Goal: Use online tool/utility: Utilize a website feature to perform a specific function

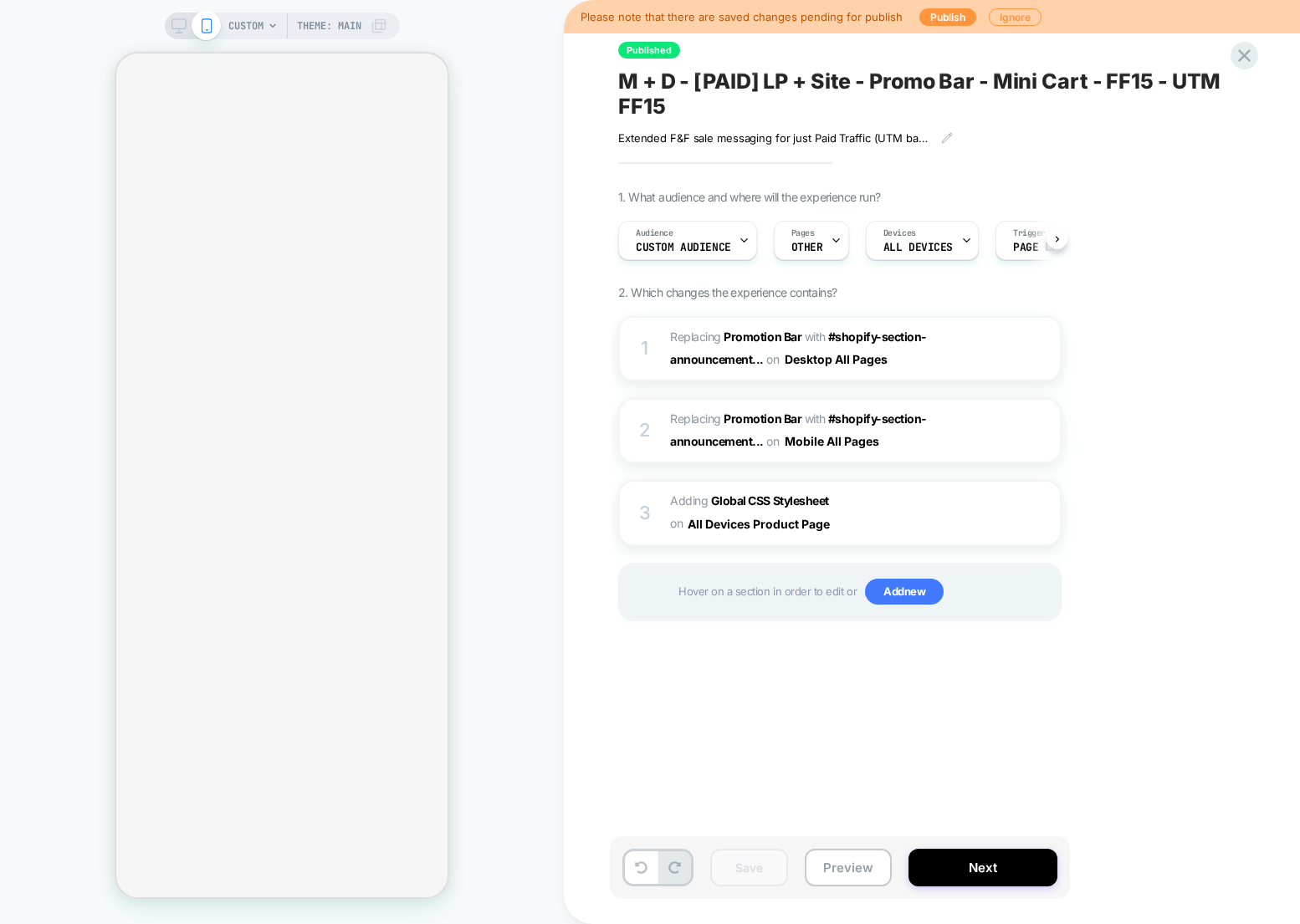
scroll to position [0, 1]
click at [1015, 519] on img at bounding box center [1018, 513] width 15 height 15
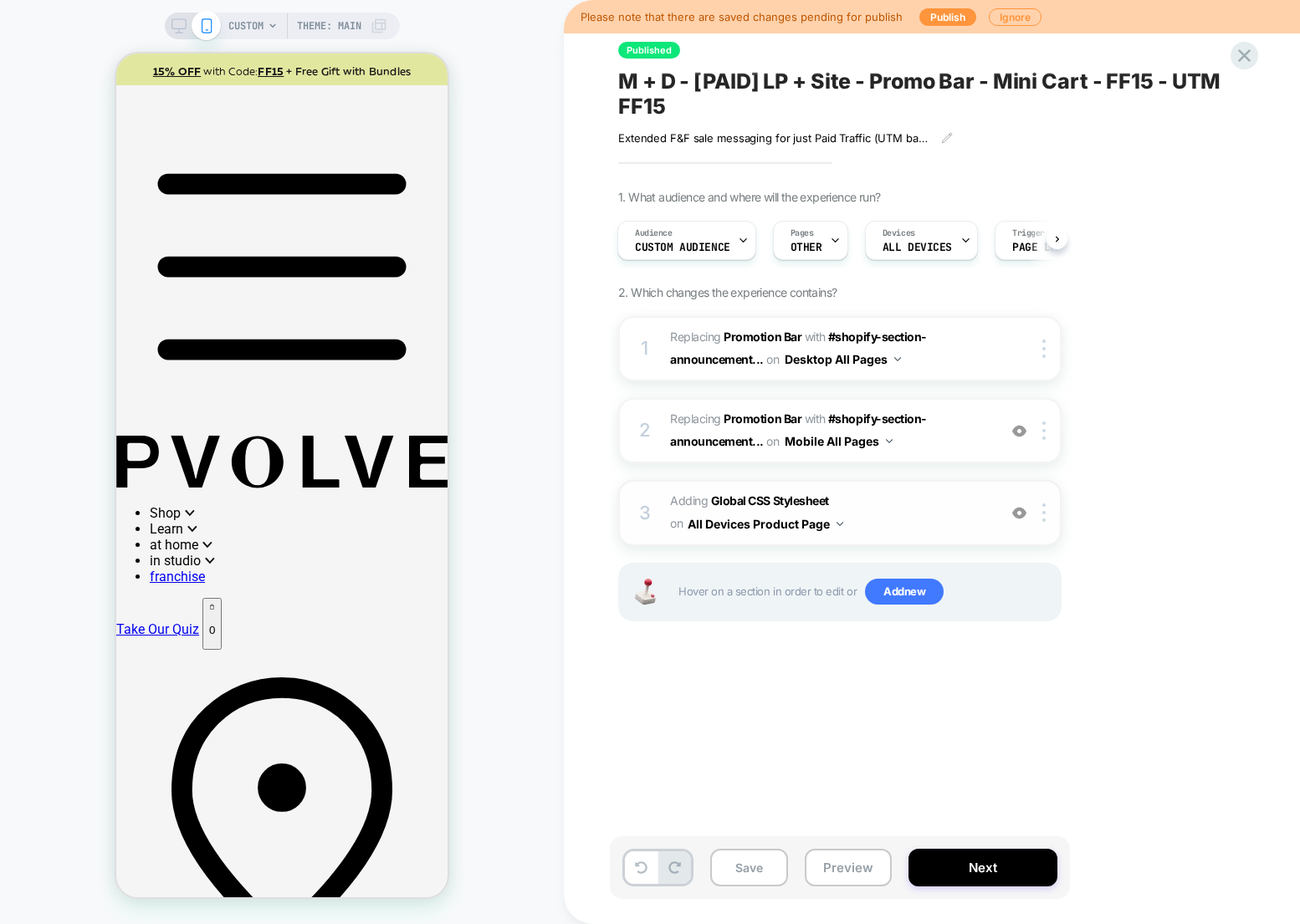
scroll to position [0, 0]
click at [763, 871] on button "Save" at bounding box center [749, 867] width 77 height 38
click at [1012, 10] on button "Ignore" at bounding box center [1014, 17] width 52 height 17
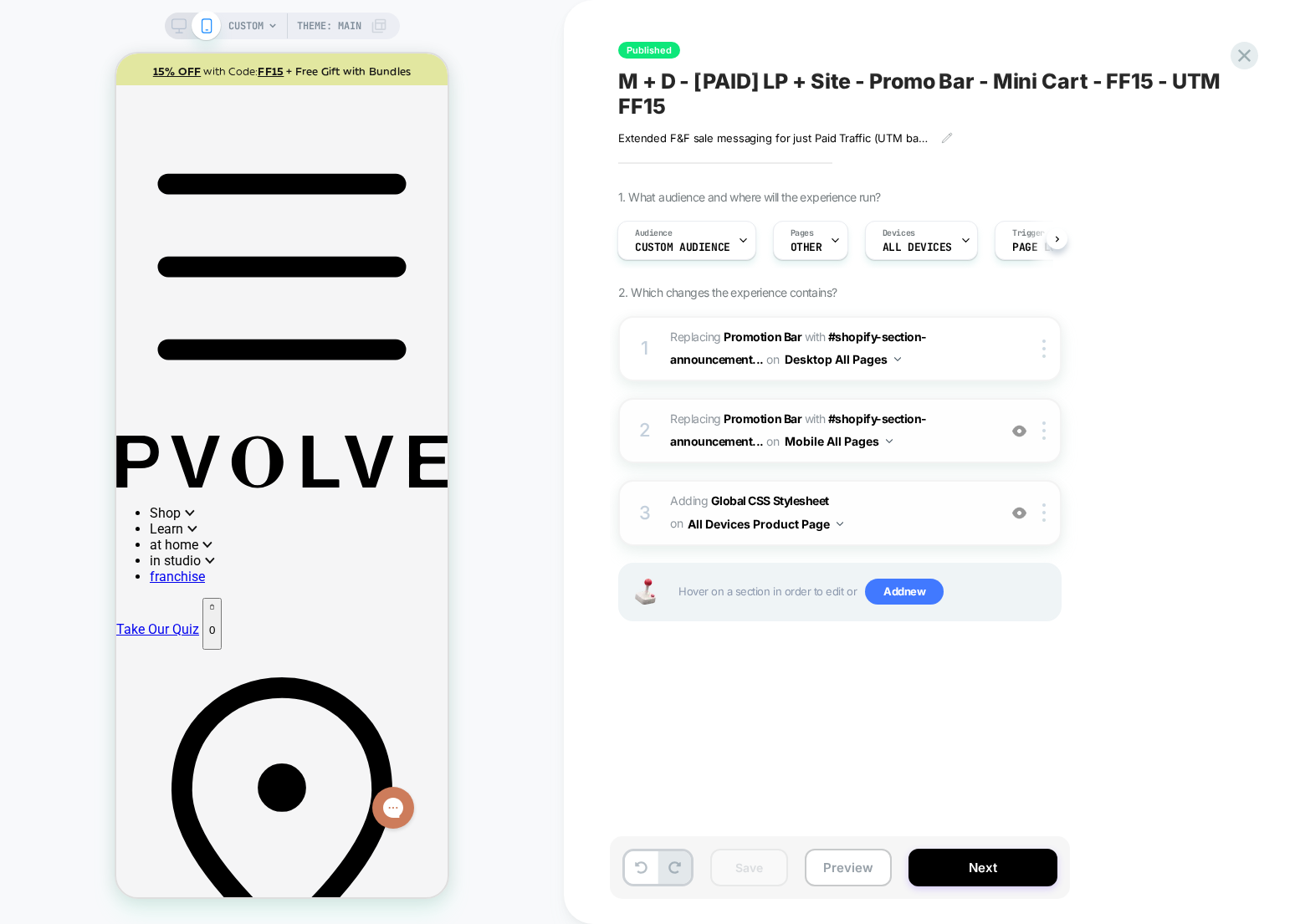
scroll to position [0, 10]
click at [1044, 516] on img at bounding box center [1043, 512] width 3 height 18
click at [781, 495] on b "Global CSS Stylesheet" at bounding box center [770, 500] width 118 height 15
click at [756, 501] on b "Global CSS Stylesheet" at bounding box center [770, 500] width 118 height 15
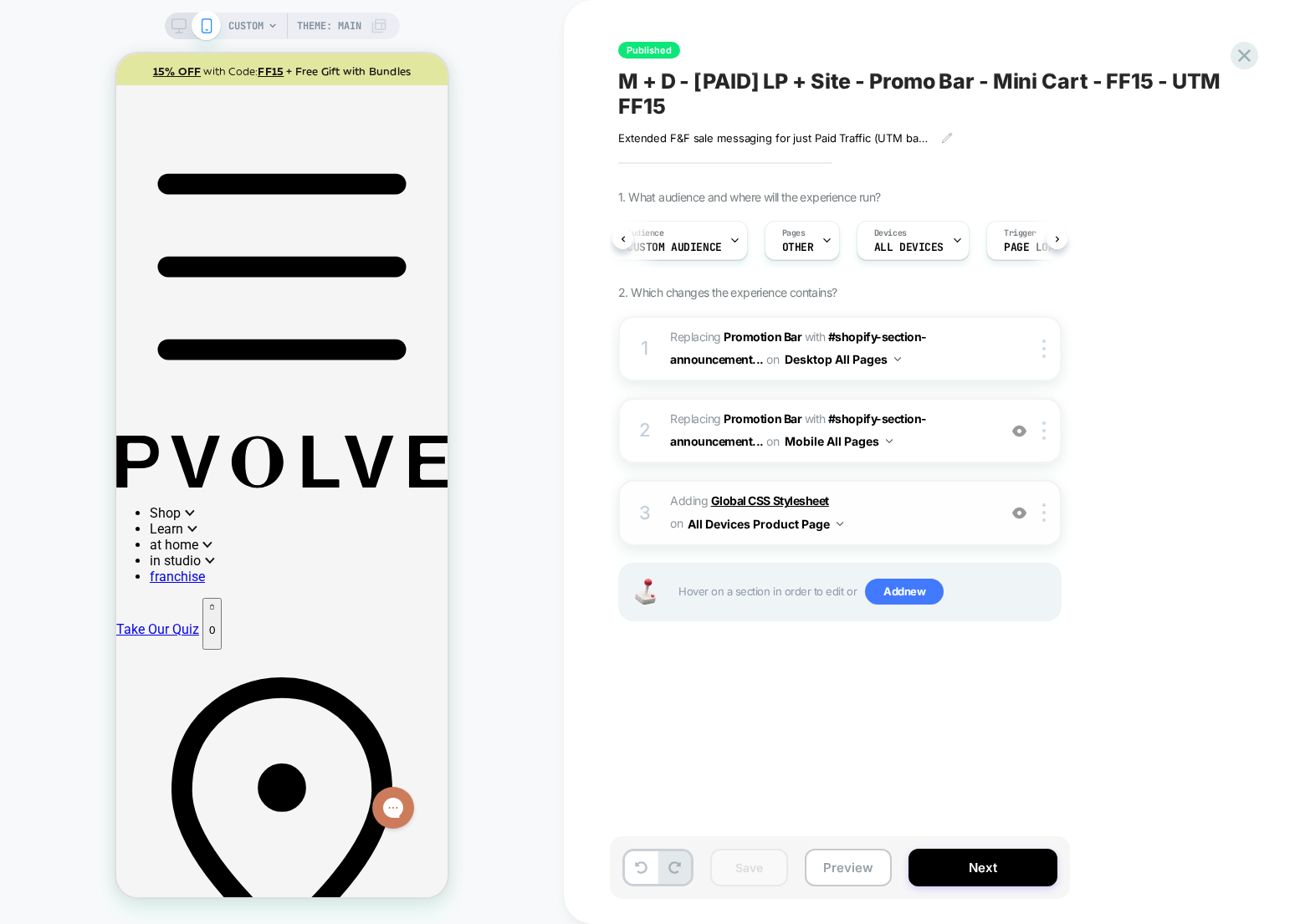
click at [756, 501] on b "Global CSS Stylesheet" at bounding box center [770, 500] width 118 height 15
click at [1248, 54] on icon at bounding box center [1244, 55] width 22 height 22
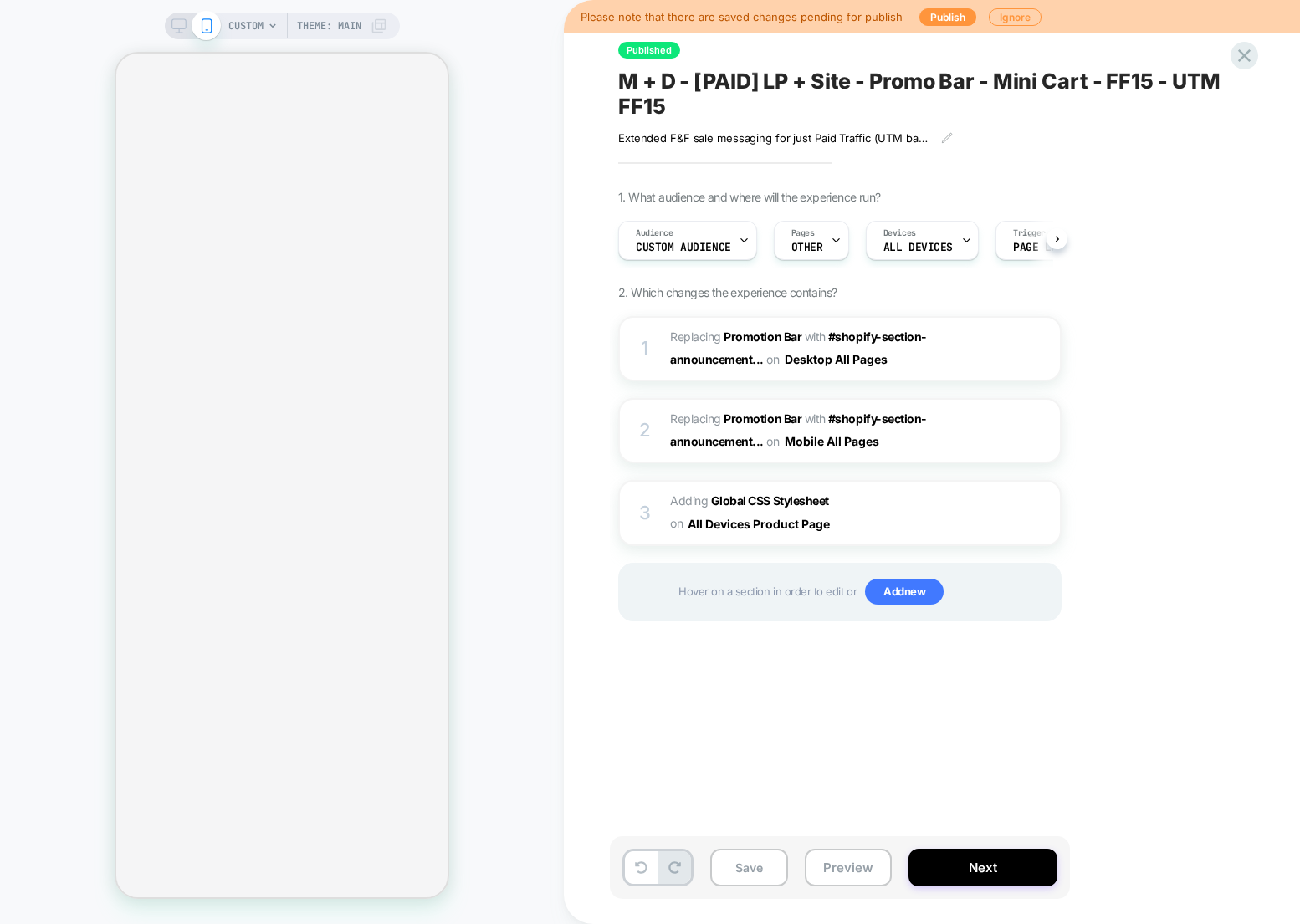
click at [1012, 9] on button "Ignore" at bounding box center [1014, 17] width 52 height 17
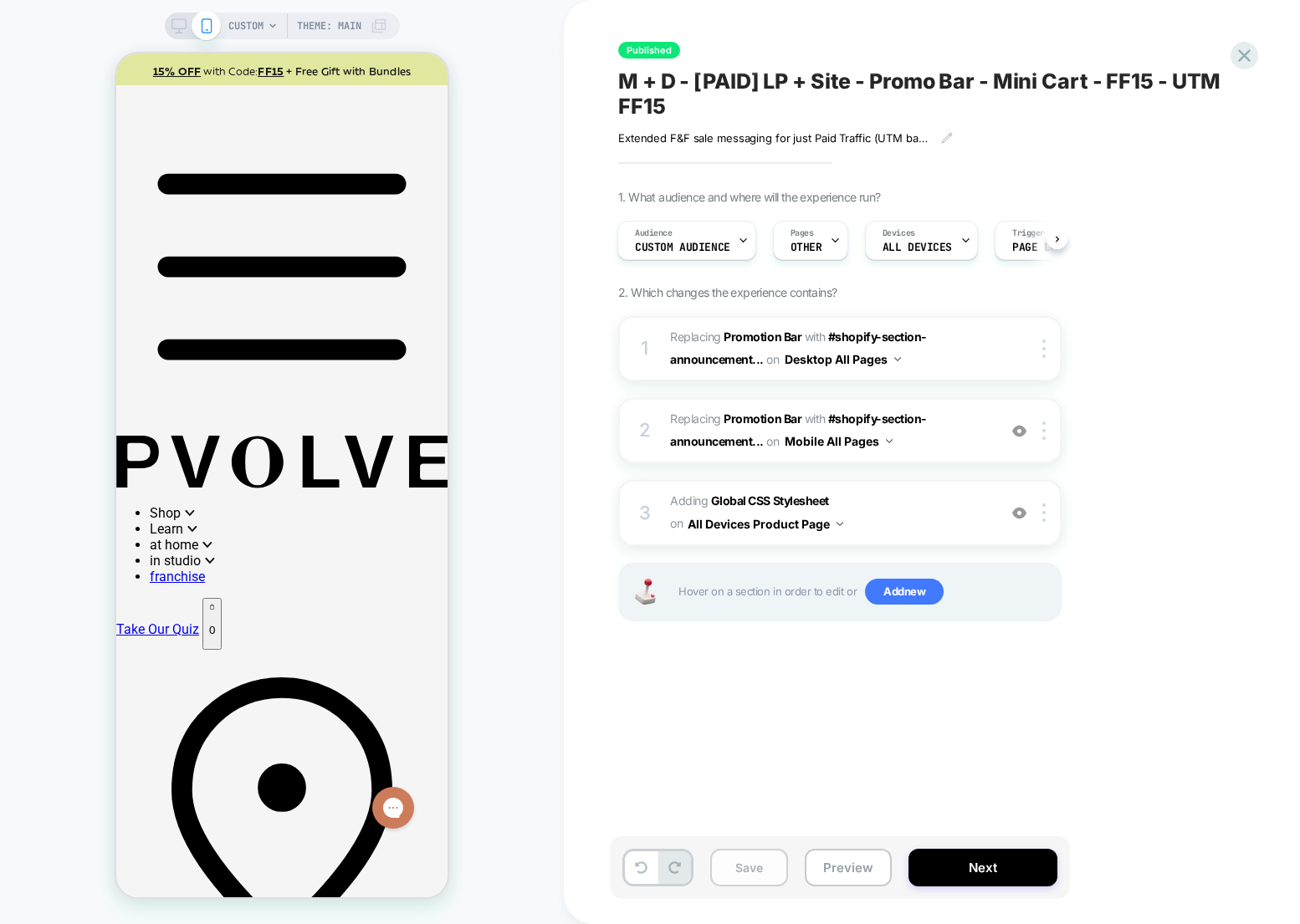
click at [748, 870] on button "Save" at bounding box center [749, 867] width 77 height 38
click at [794, 492] on span "Adding Global CSS Stylesheet on All Devices Product Page" at bounding box center [829, 512] width 318 height 45
click at [793, 496] on b "Global CSS Stylesheet" at bounding box center [770, 500] width 118 height 15
click at [1040, 511] on div at bounding box center [1046, 512] width 28 height 18
click at [863, 518] on span "Adding Global CSS Stylesheet on All Devices Product Page" at bounding box center [829, 512] width 318 height 45
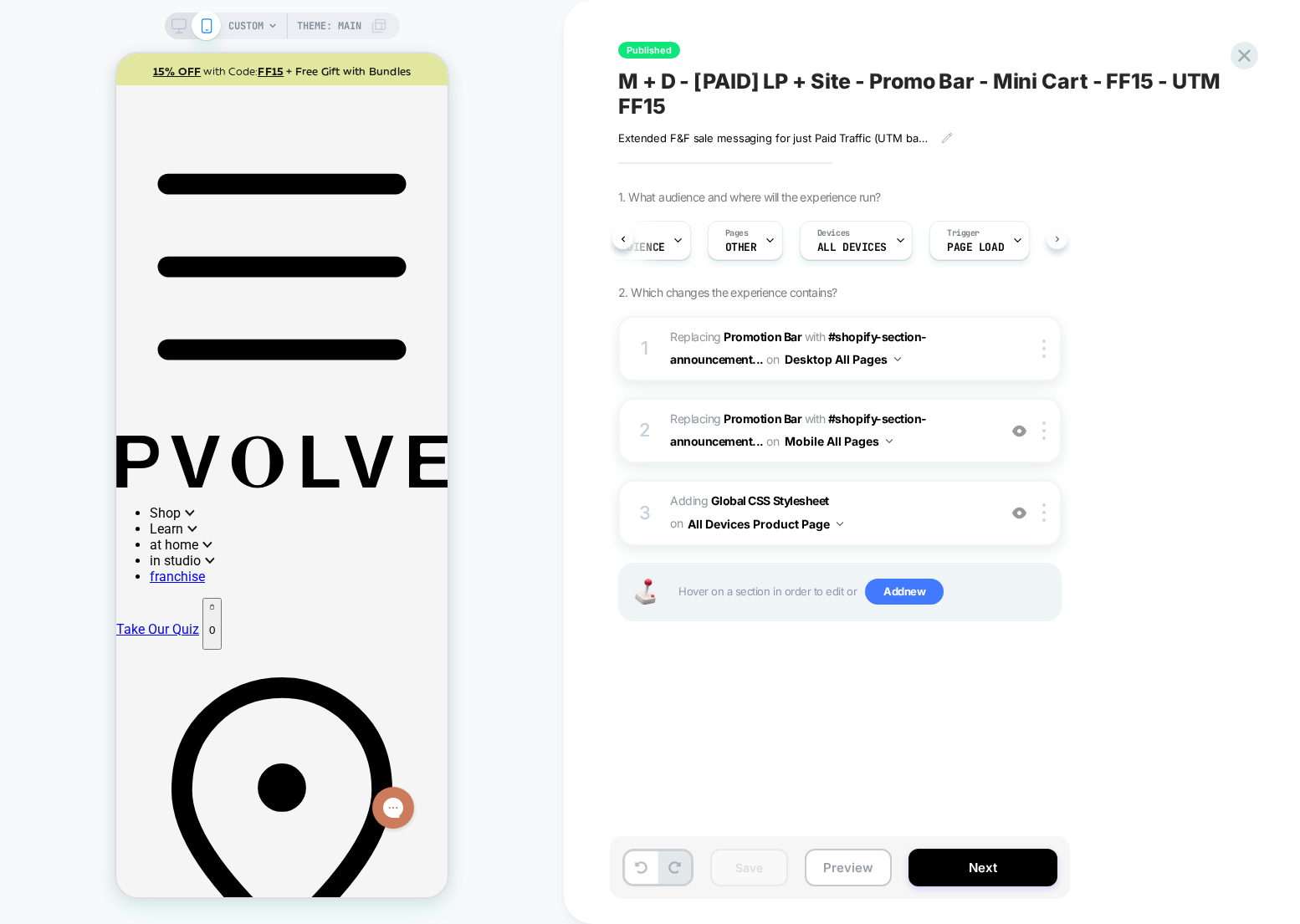
scroll to position [0, 81]
click at [734, 242] on span "OTHER" at bounding box center [726, 248] width 32 height 12
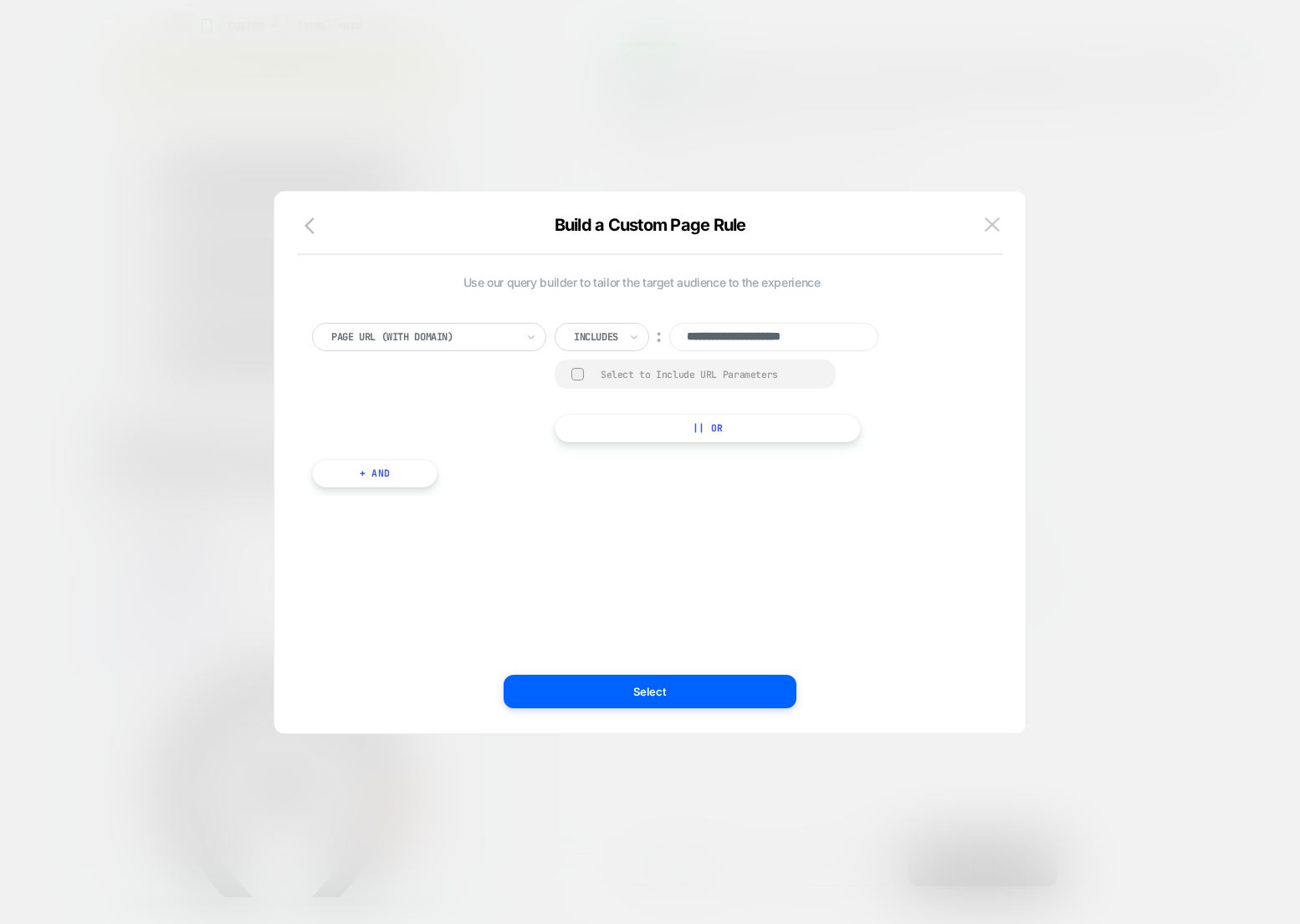
drag, startPoint x: 787, startPoint y: 335, endPoint x: 878, endPoint y: 335, distance: 91.0
click at [878, 335] on input "**********" at bounding box center [773, 337] width 209 height 28
click at [990, 219] on img at bounding box center [992, 224] width 15 height 15
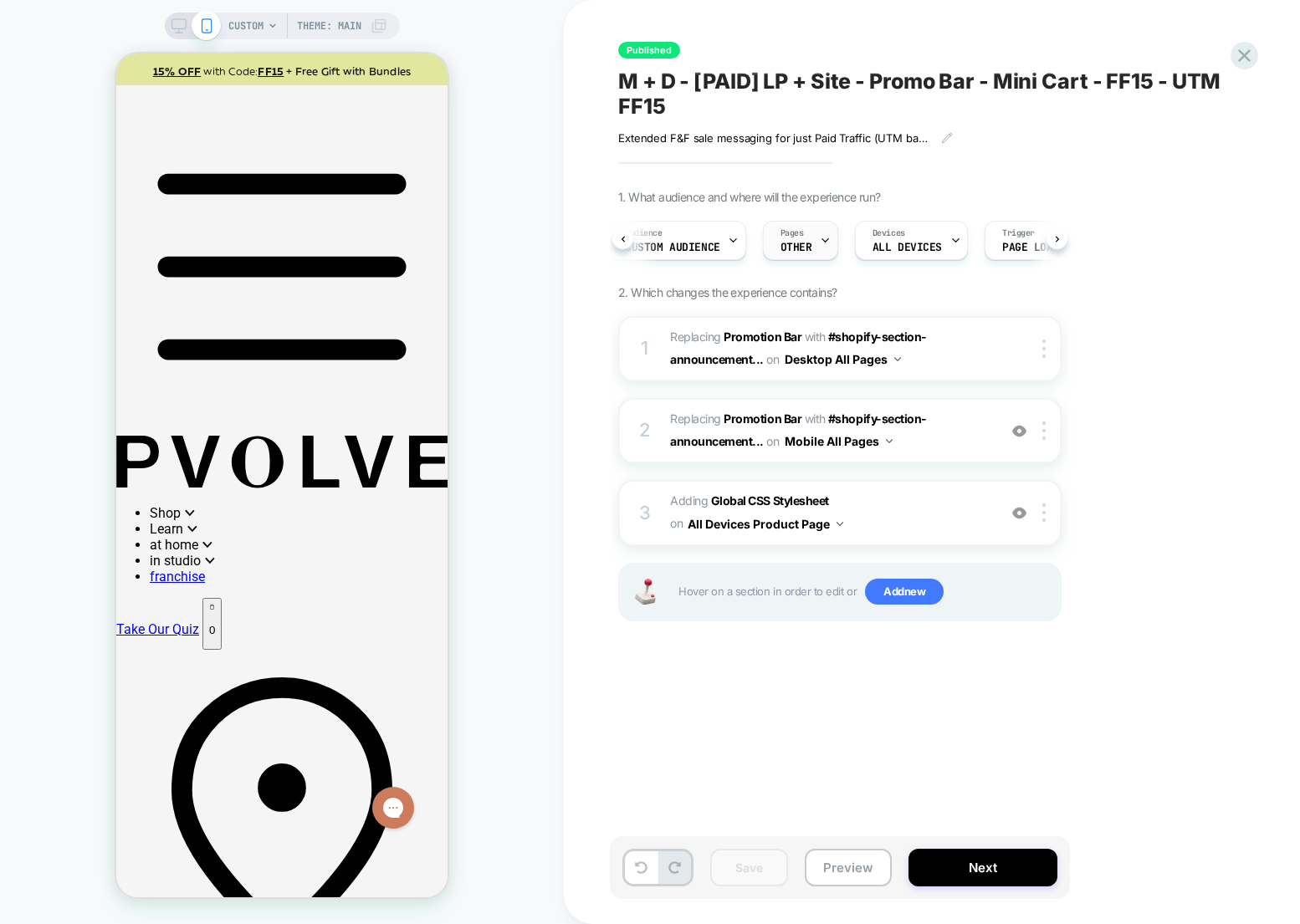
scroll to position [0, 0]
click at [836, 235] on icon at bounding box center [835, 240] width 11 height 11
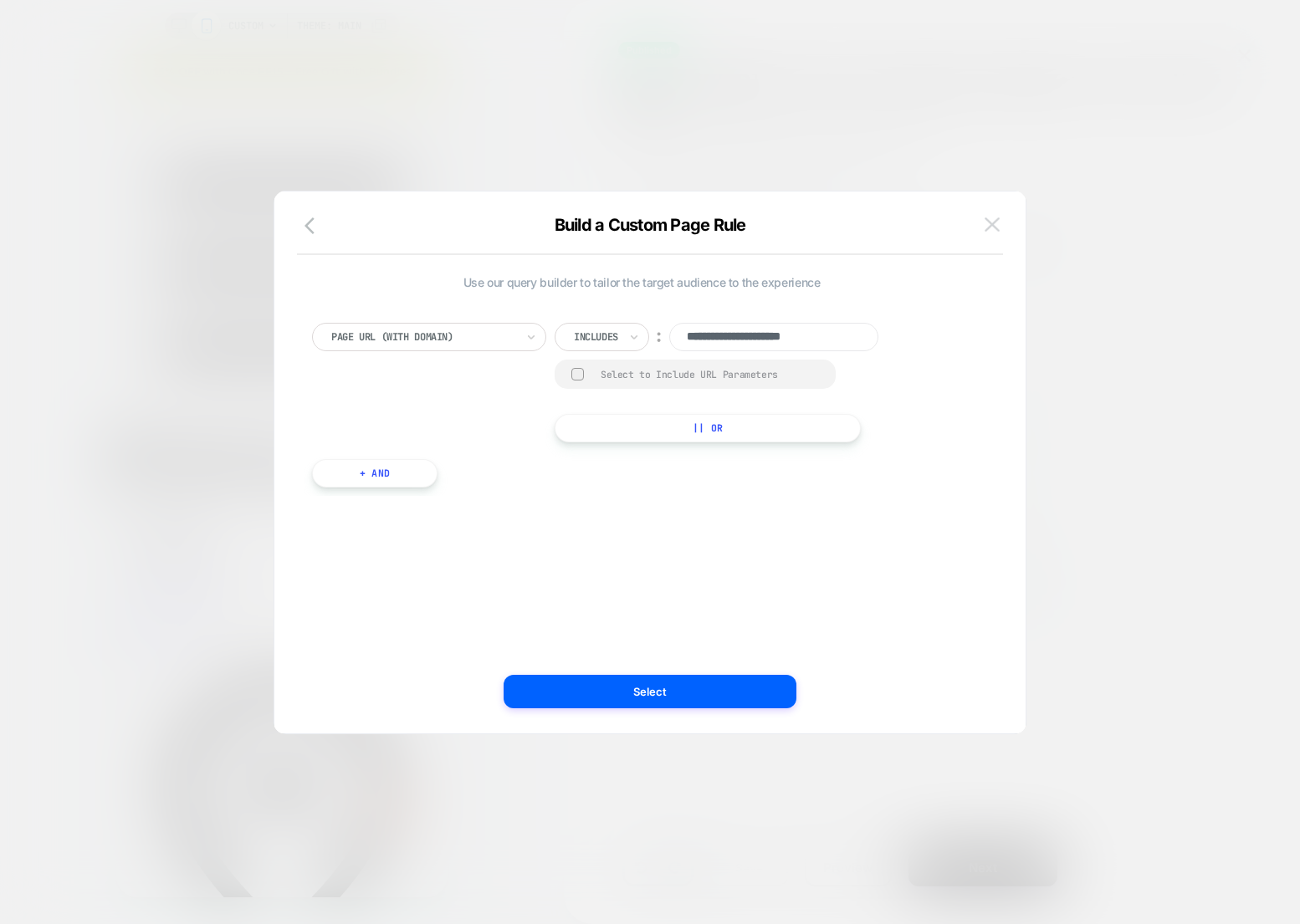
click at [990, 223] on img at bounding box center [992, 224] width 15 height 15
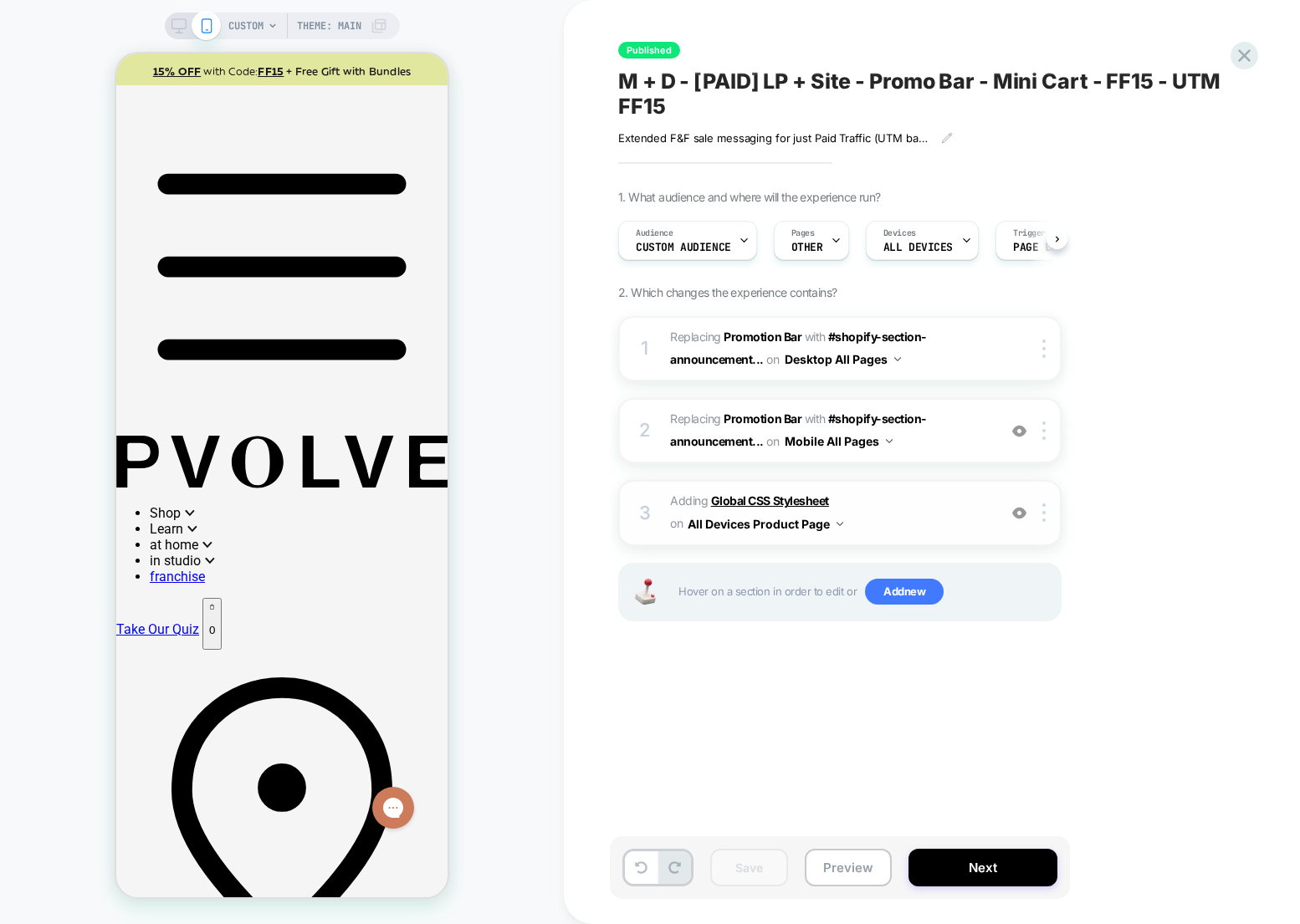
click at [767, 501] on b "Global CSS Stylesheet" at bounding box center [770, 500] width 118 height 15
click at [805, 495] on b "Global CSS Stylesheet" at bounding box center [770, 500] width 118 height 15
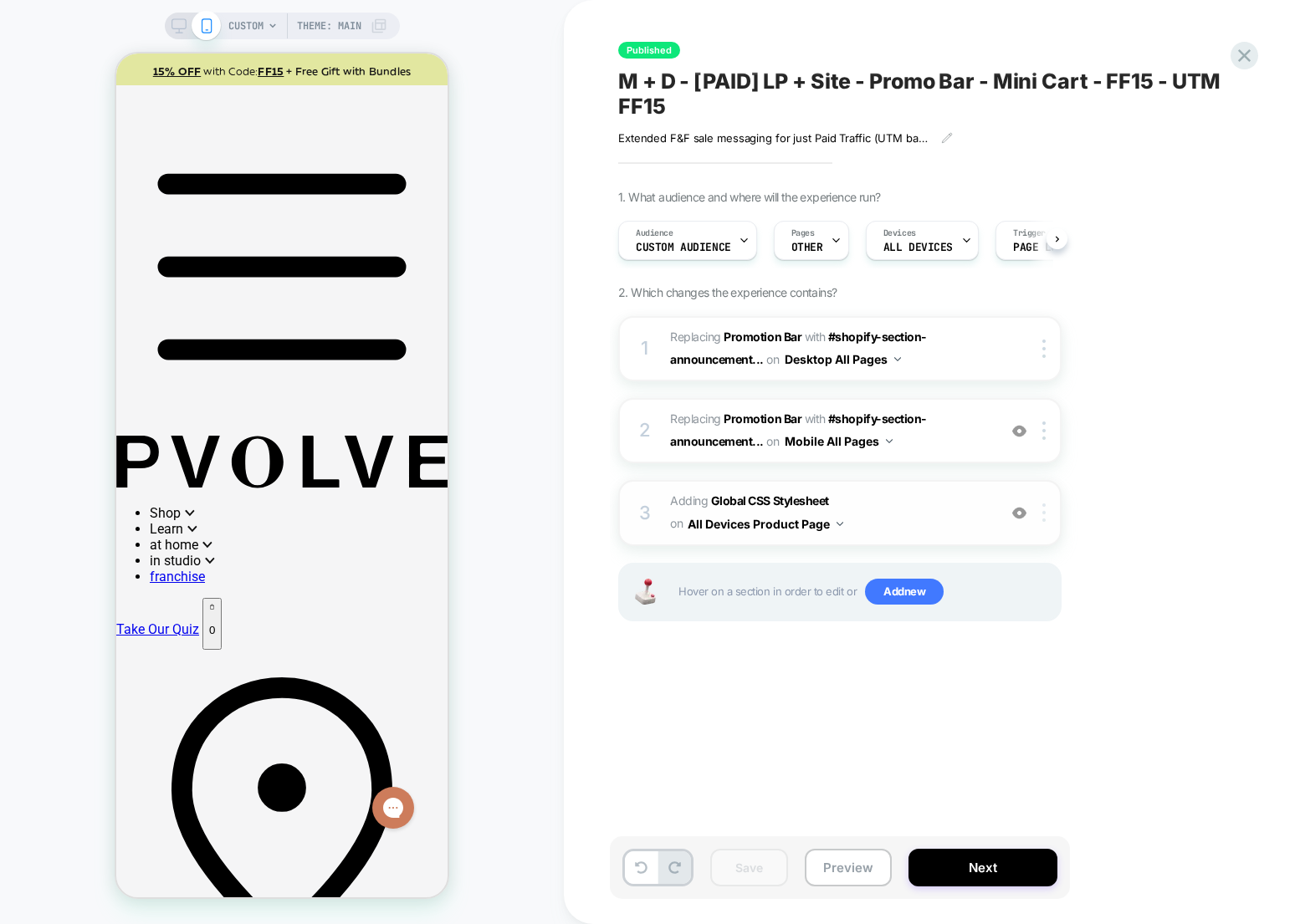
click at [1043, 512] on img at bounding box center [1043, 512] width 3 height 18
click at [770, 500] on b "Global CSS Stylesheet" at bounding box center [770, 500] width 118 height 15
